Goal: Find specific page/section: Find specific page/section

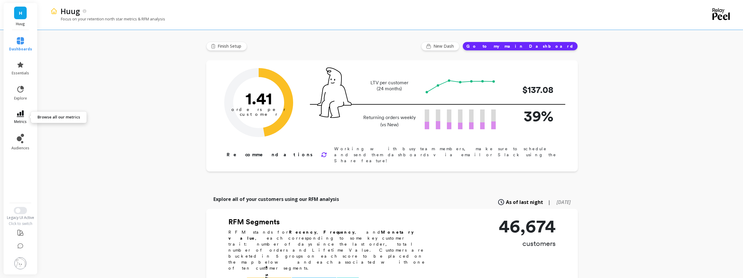
click at [19, 119] on span "metrics" at bounding box center [20, 121] width 13 height 5
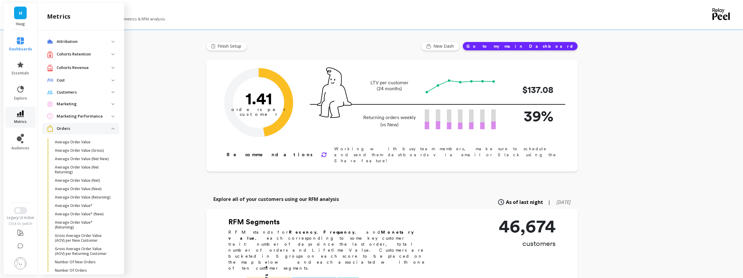
scroll to position [310, 0]
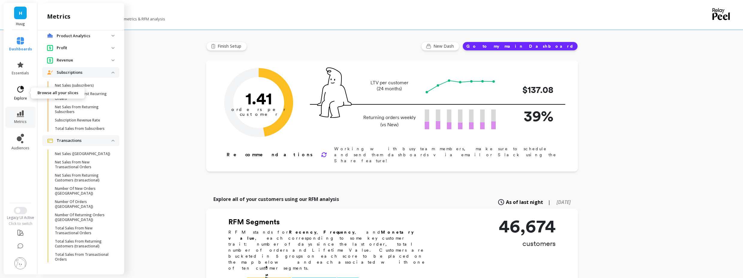
click at [21, 91] on icon at bounding box center [20, 89] width 8 height 8
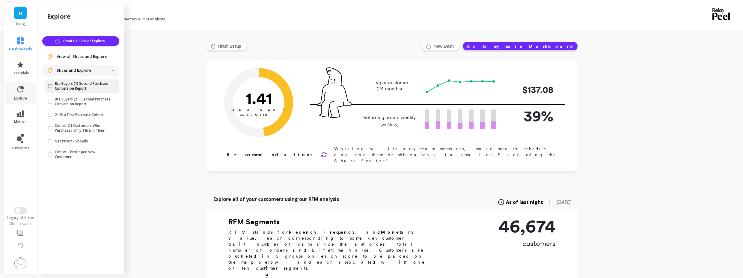
click at [80, 84] on p "Bra Buyers (1) Second Purchase Conversion Report" at bounding box center [83, 86] width 57 height 10
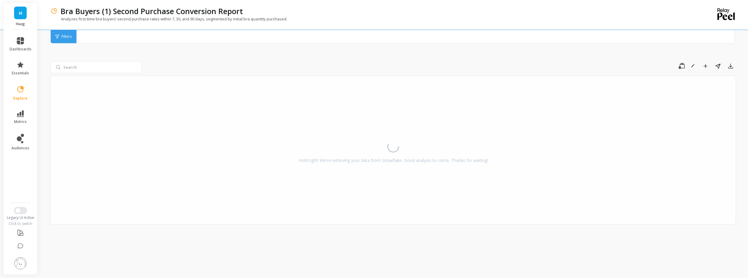
click at [46, 72] on div "Bra Buyers (1) Second Purchase Conversion Report Analyzes first-time bra buyers…" at bounding box center [394, 139] width 707 height 278
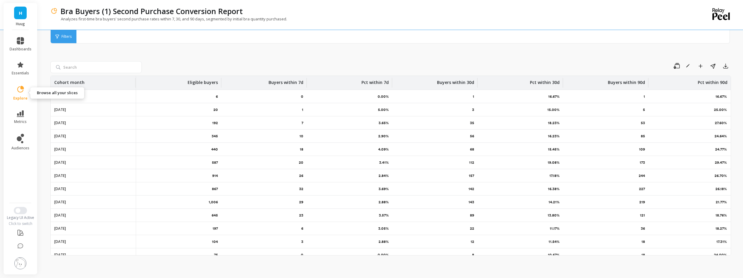
click at [24, 94] on link "explore" at bounding box center [21, 93] width 22 height 16
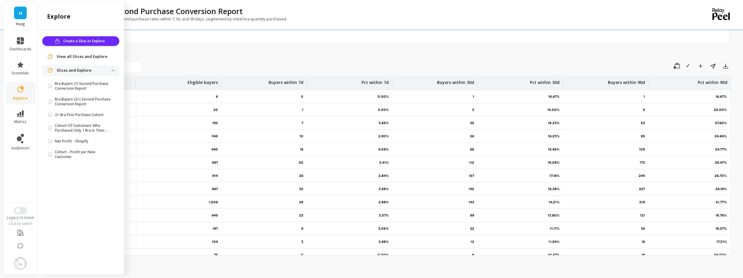
click at [159, 60] on div "Save Rename Add to Dashboard Share Export Cohort month Eligible buyers Buyers w…" at bounding box center [390, 151] width 681 height 240
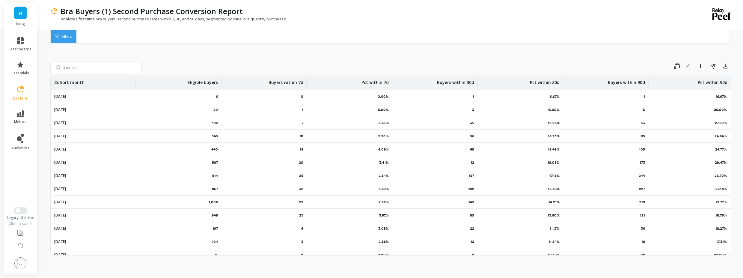
click at [143, 65] on div at bounding box center [97, 67] width 94 height 12
click at [40, 207] on div "H Huug dashboards essentials explore metrics audiences Legacy UI Active Click t…" at bounding box center [371, 139] width 743 height 279
click at [22, 212] on button "Switch to New UI" at bounding box center [20, 210] width 13 height 7
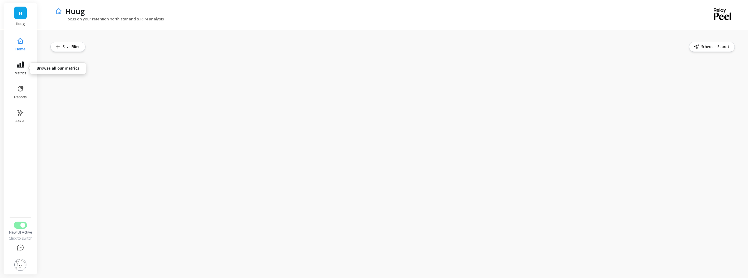
click at [22, 65] on icon at bounding box center [20, 64] width 7 height 7
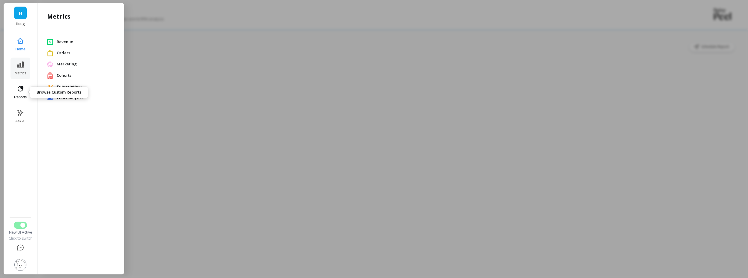
click at [23, 88] on icon at bounding box center [21, 89] width 6 height 6
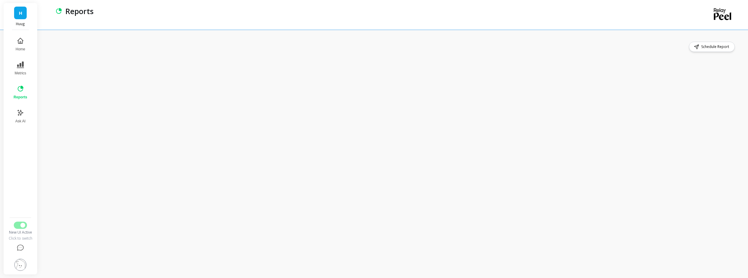
click at [26, 90] on button "Reports" at bounding box center [20, 93] width 21 height 22
click at [25, 92] on button "Reports" at bounding box center [20, 93] width 21 height 22
